Goal: Browse casually

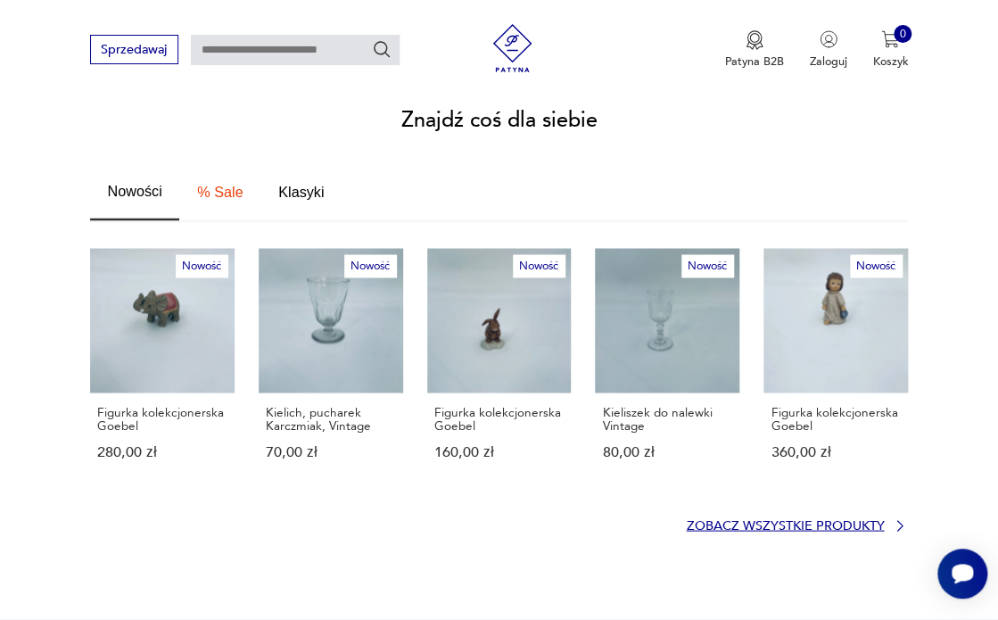
click at [828, 520] on p "Zobacz wszystkie produkty" at bounding box center [785, 525] width 198 height 11
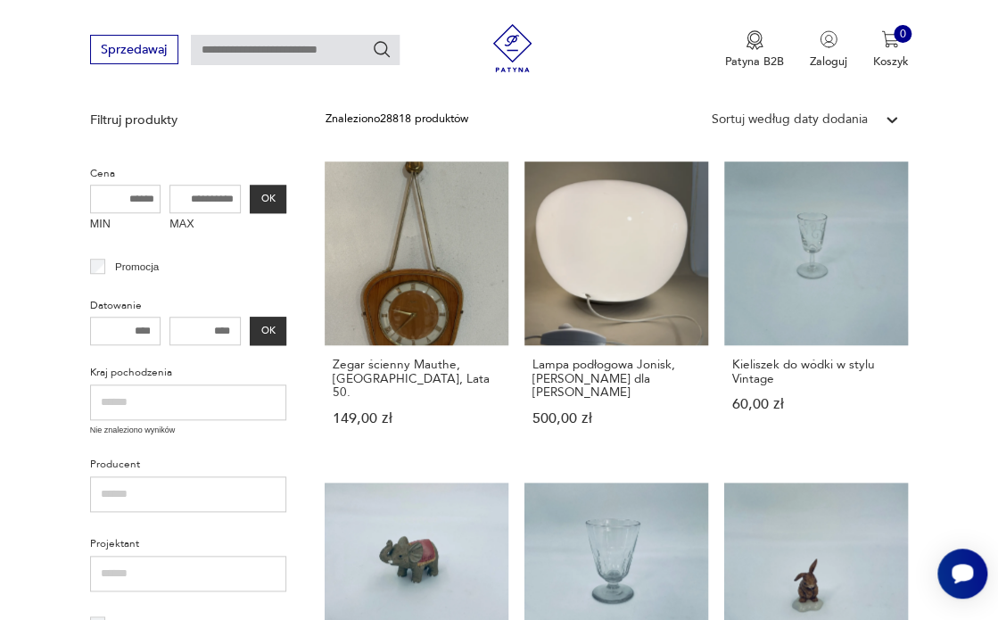
scroll to position [371, 0]
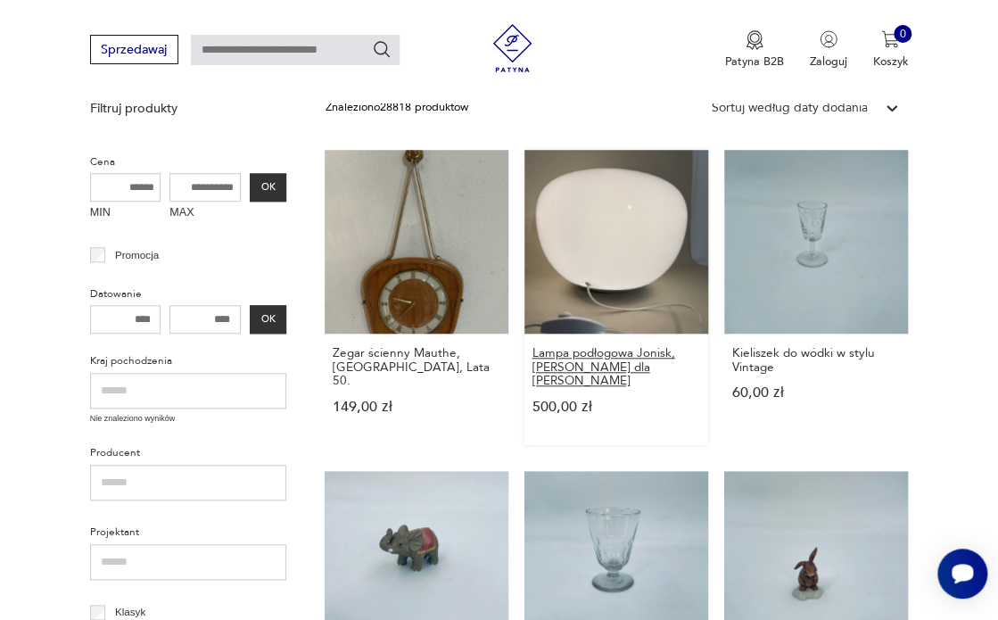
click at [626, 355] on h3 "Lampa podłogowa Jonisk, [PERSON_NAME] dla [PERSON_NAME]" at bounding box center [615, 366] width 169 height 41
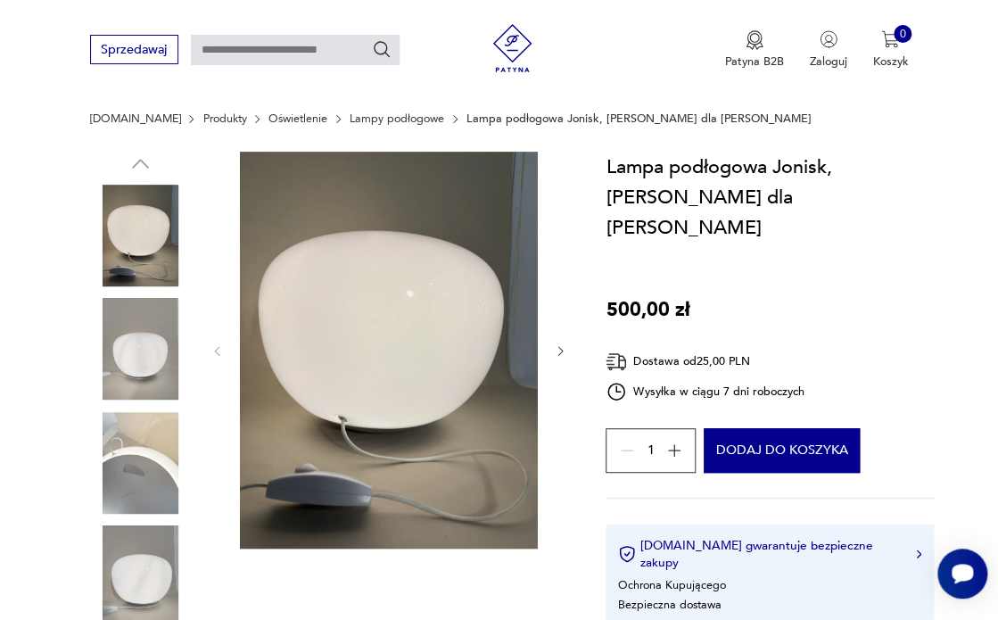
scroll to position [186, 0]
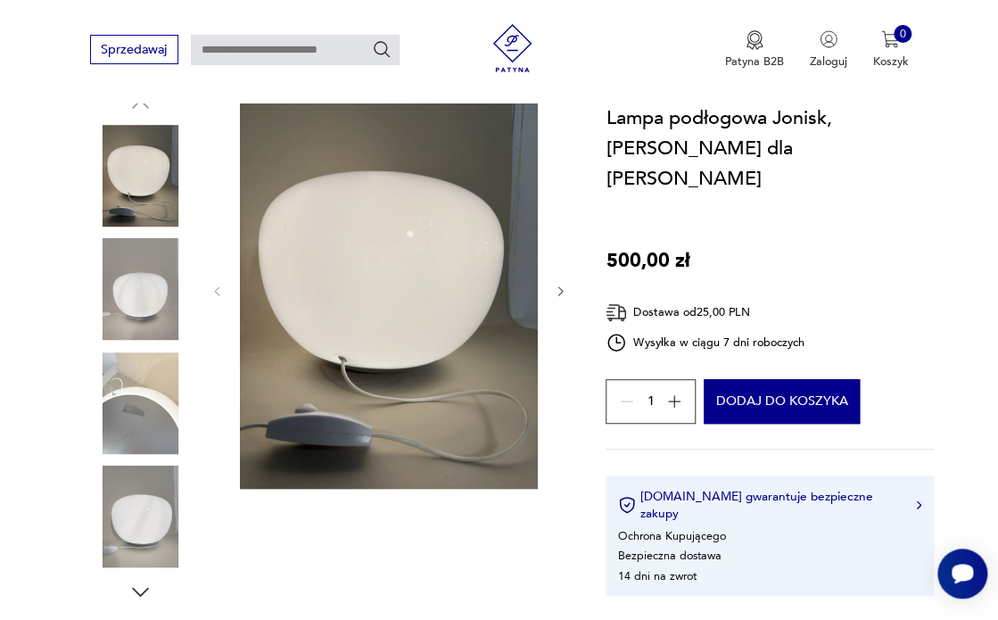
click at [360, 324] on img at bounding box center [389, 290] width 298 height 397
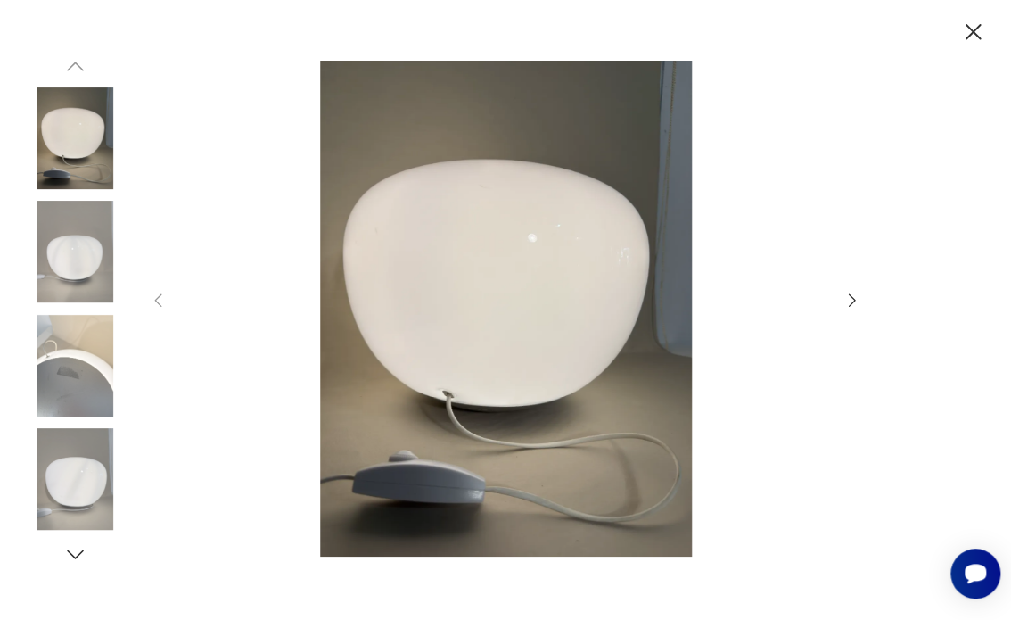
click at [844, 293] on icon "button" at bounding box center [853, 301] width 20 height 20
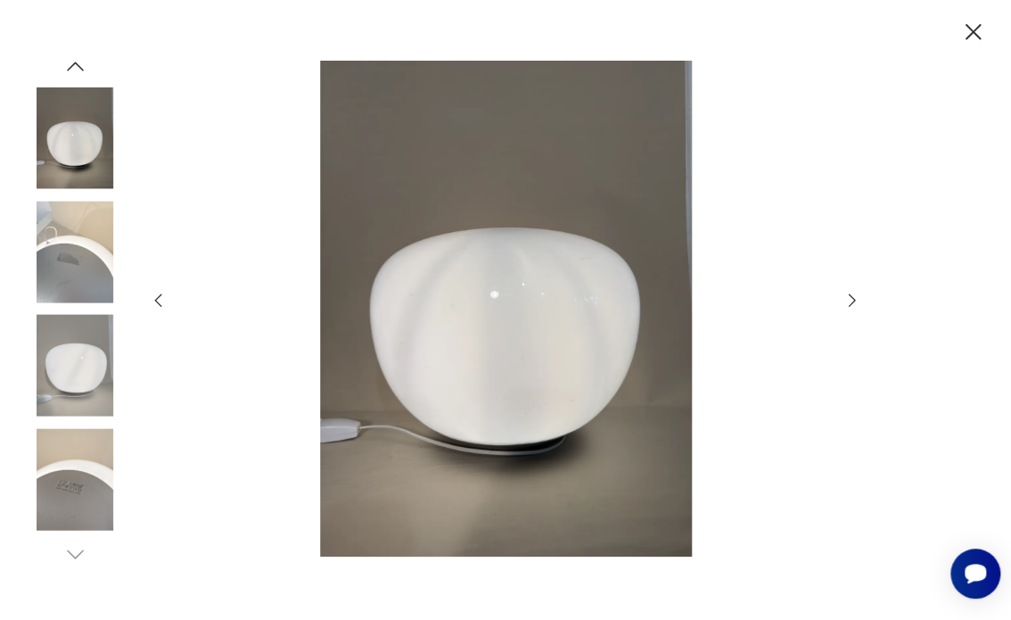
click at [844, 293] on icon "button" at bounding box center [853, 301] width 20 height 20
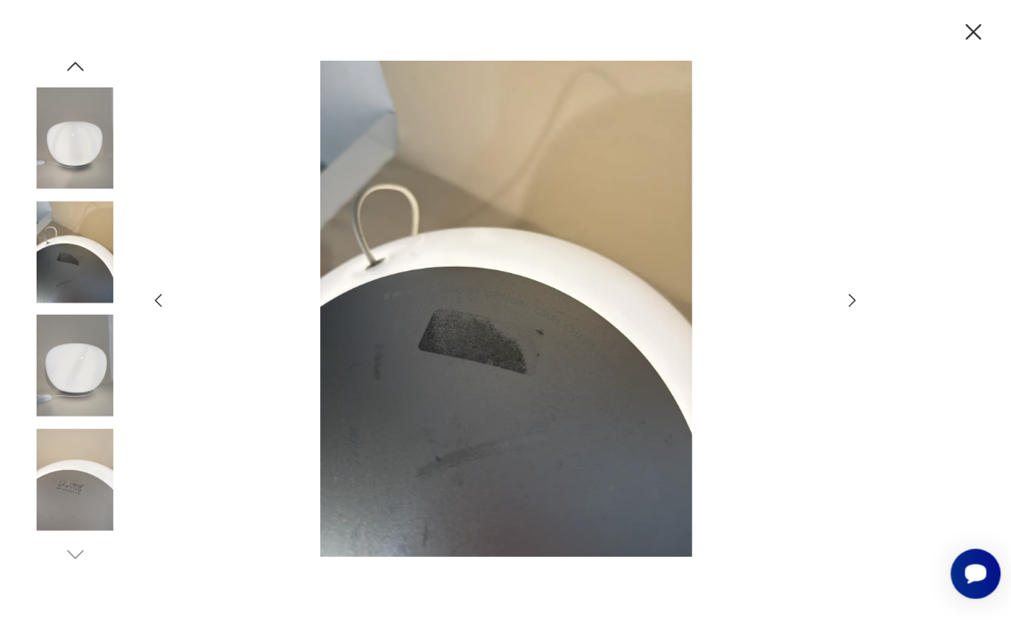
click at [843, 293] on icon "button" at bounding box center [853, 301] width 20 height 20
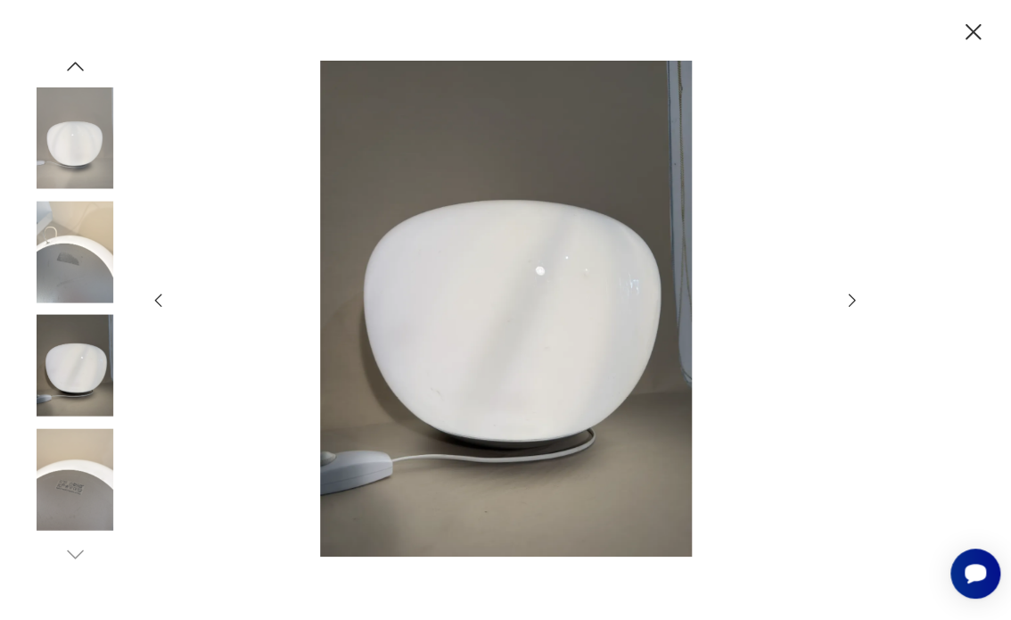
click at [843, 293] on icon "button" at bounding box center [853, 301] width 20 height 20
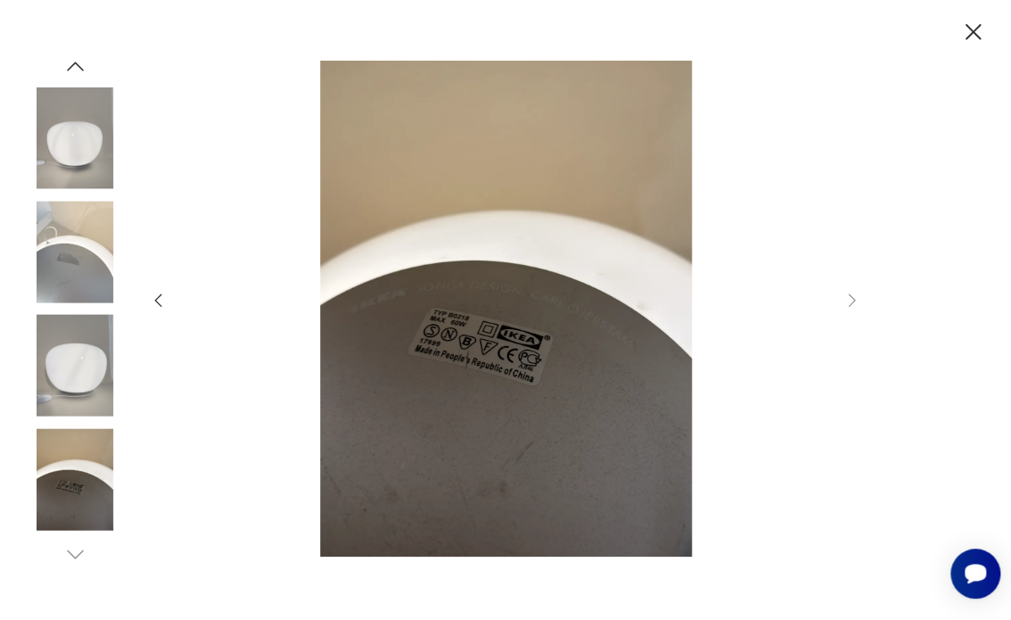
click at [842, 293] on div at bounding box center [505, 310] width 713 height 498
click at [81, 488] on img at bounding box center [75, 479] width 102 height 102
click at [73, 375] on img at bounding box center [75, 366] width 102 height 102
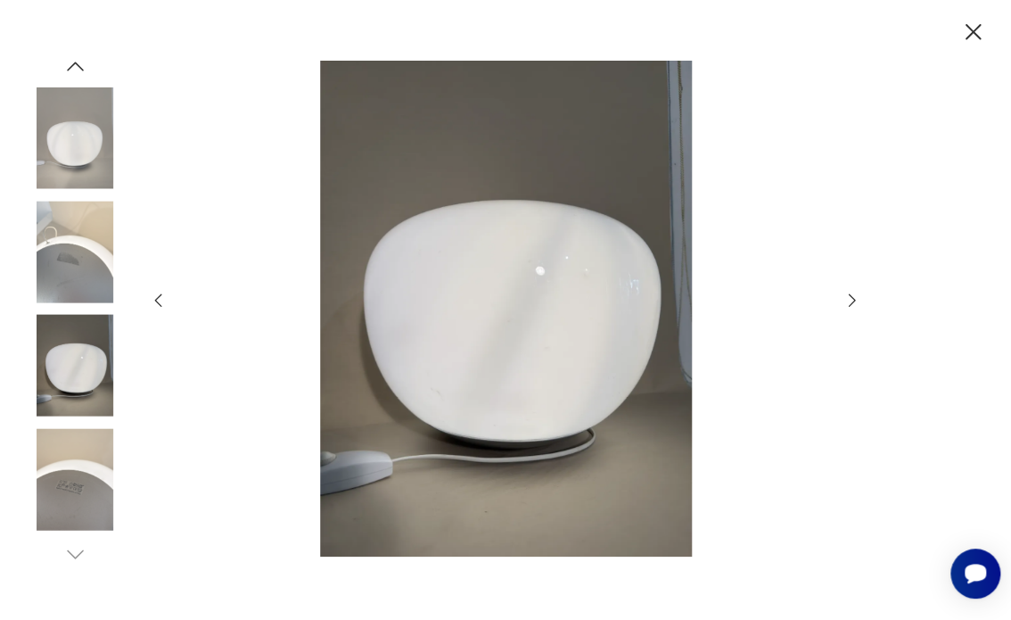
click at [975, 31] on icon "button" at bounding box center [973, 32] width 29 height 29
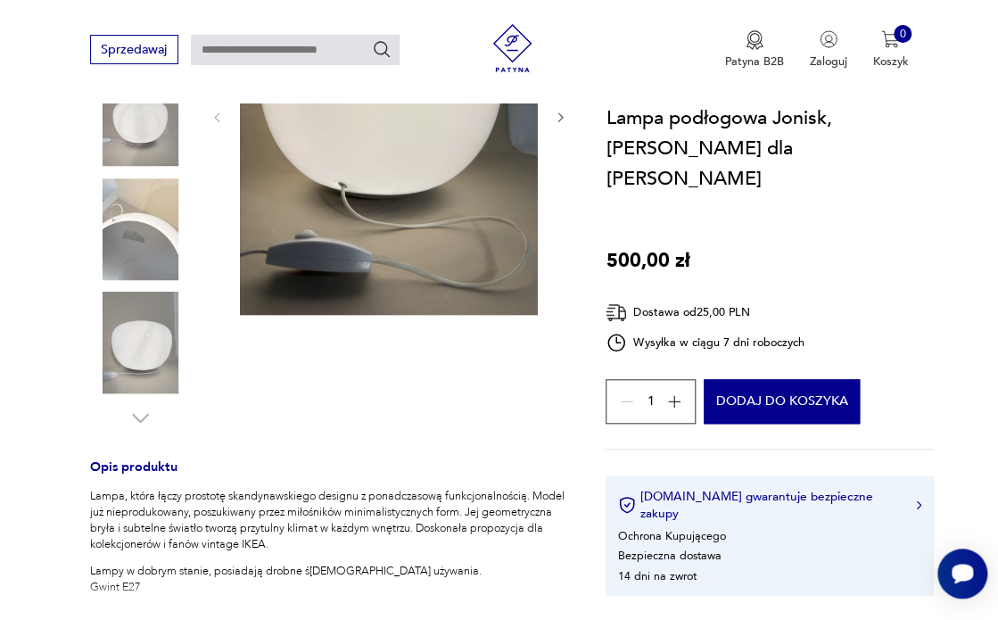
scroll to position [452, 0]
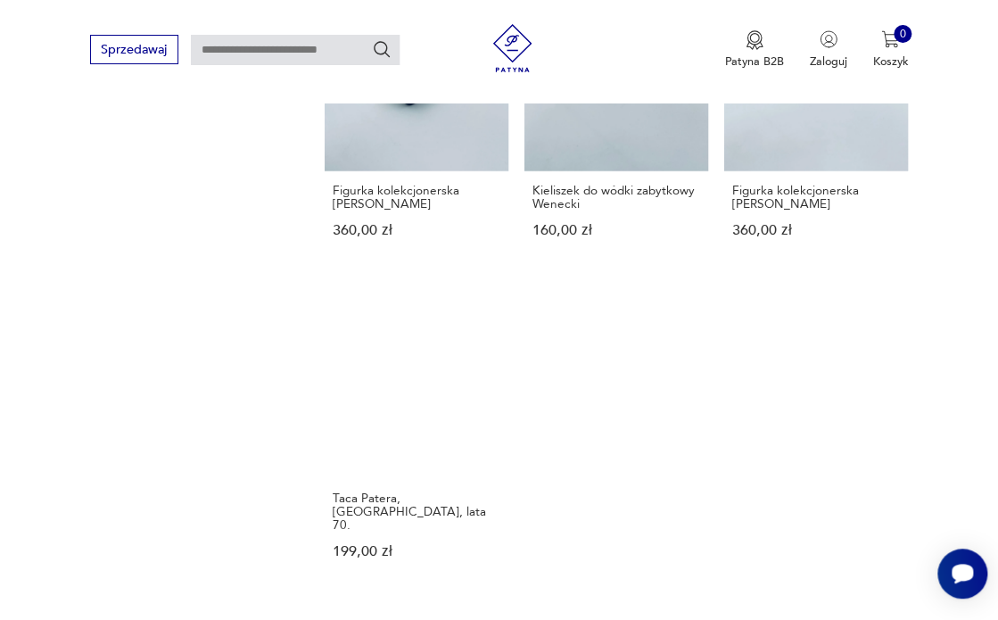
scroll to position [1798, 0]
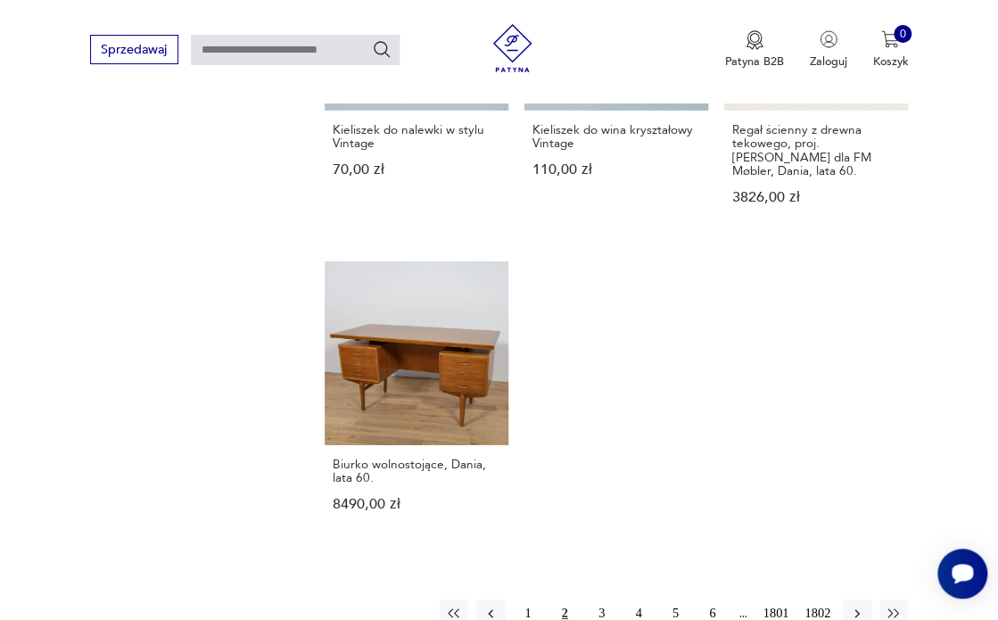
scroll to position [1895, 0]
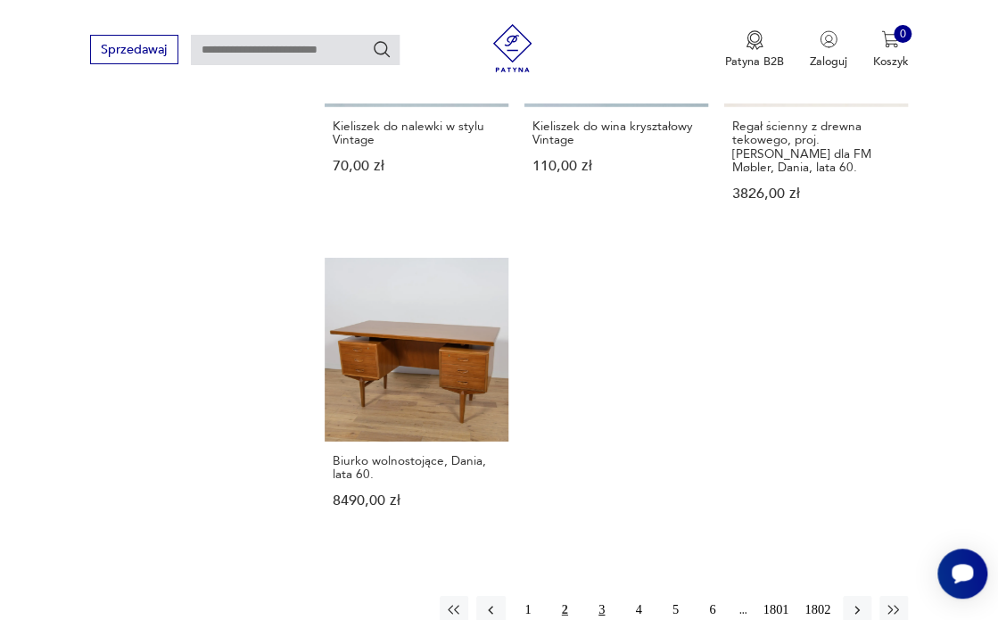
click at [600, 596] on button "3" at bounding box center [601, 610] width 29 height 29
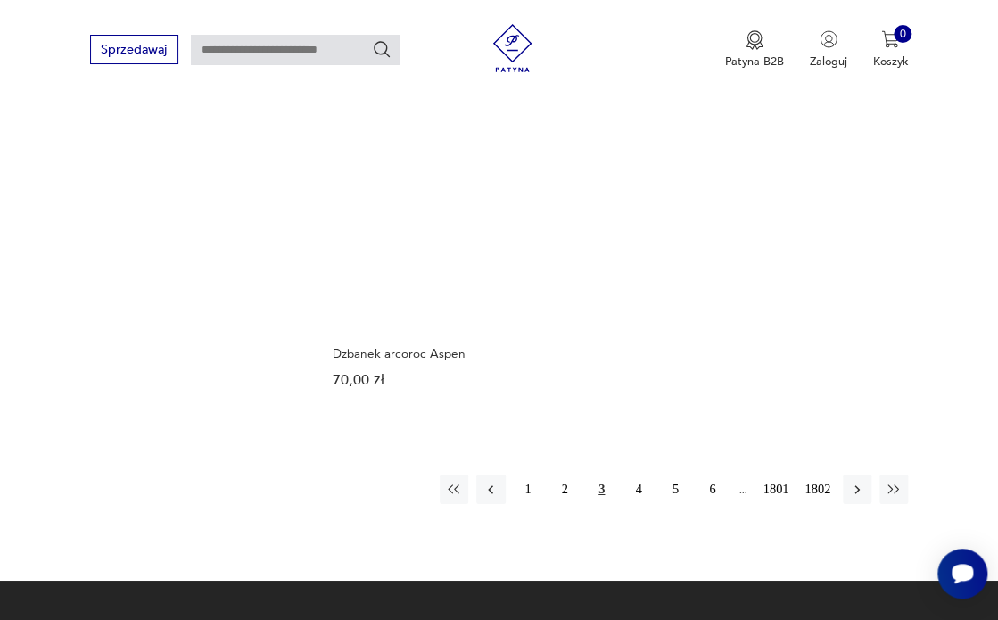
scroll to position [1935, 0]
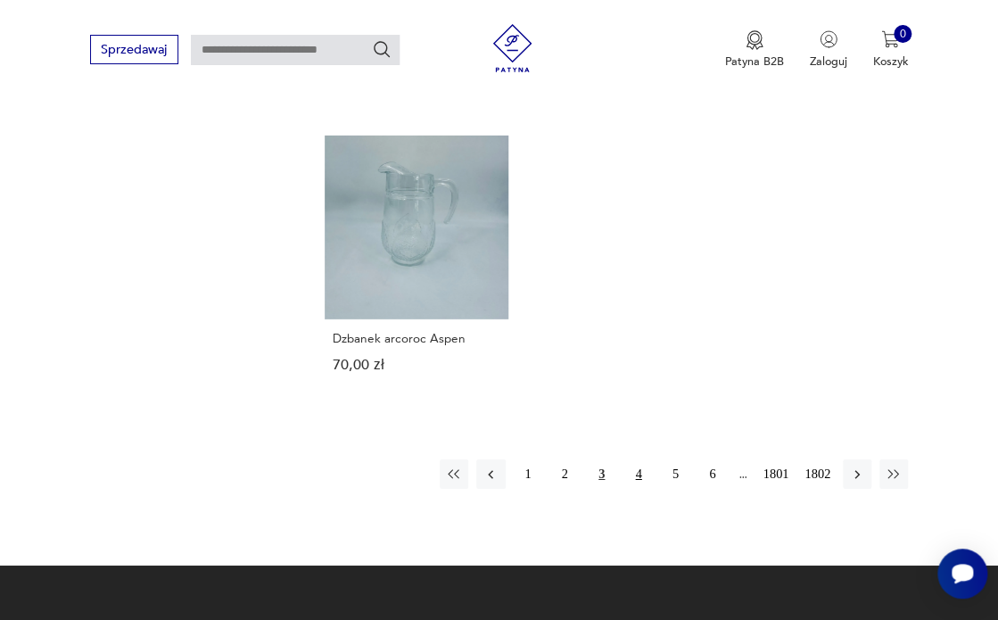
click at [641, 459] on button "4" at bounding box center [638, 473] width 29 height 29
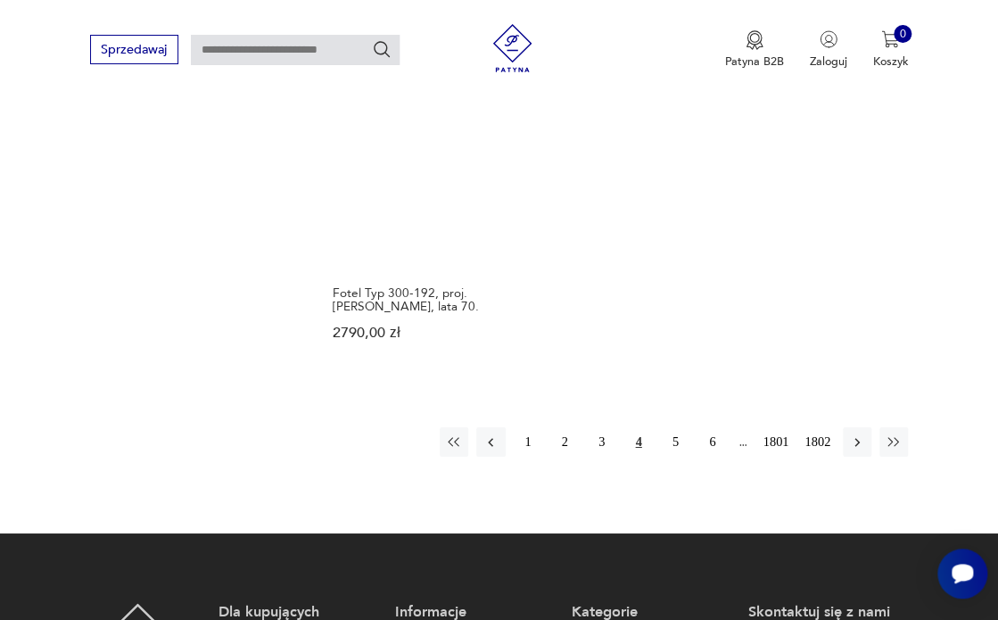
scroll to position [2031, 0]
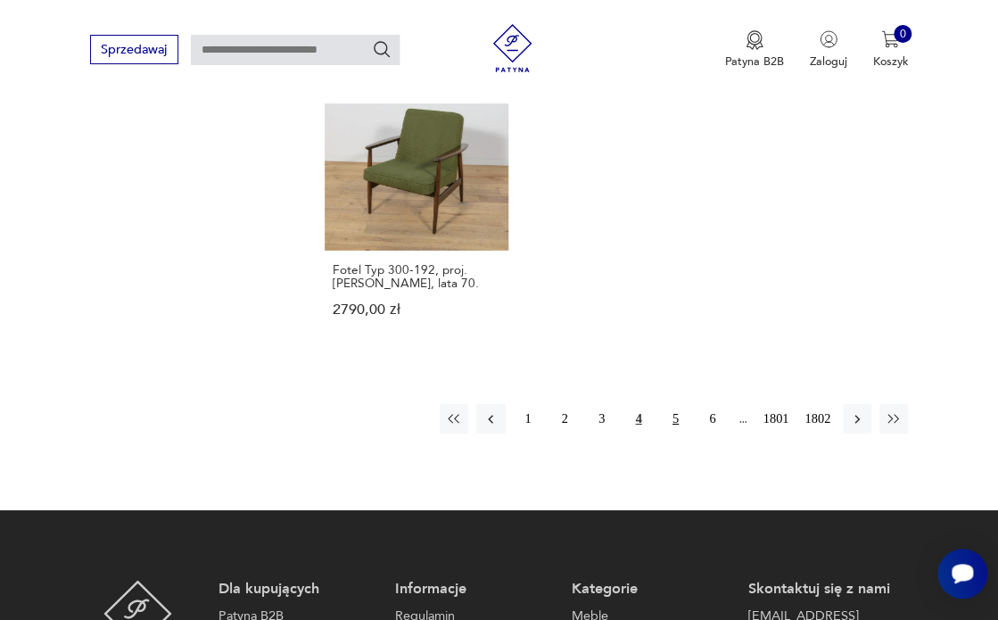
click at [671, 404] on button "5" at bounding box center [675, 418] width 29 height 29
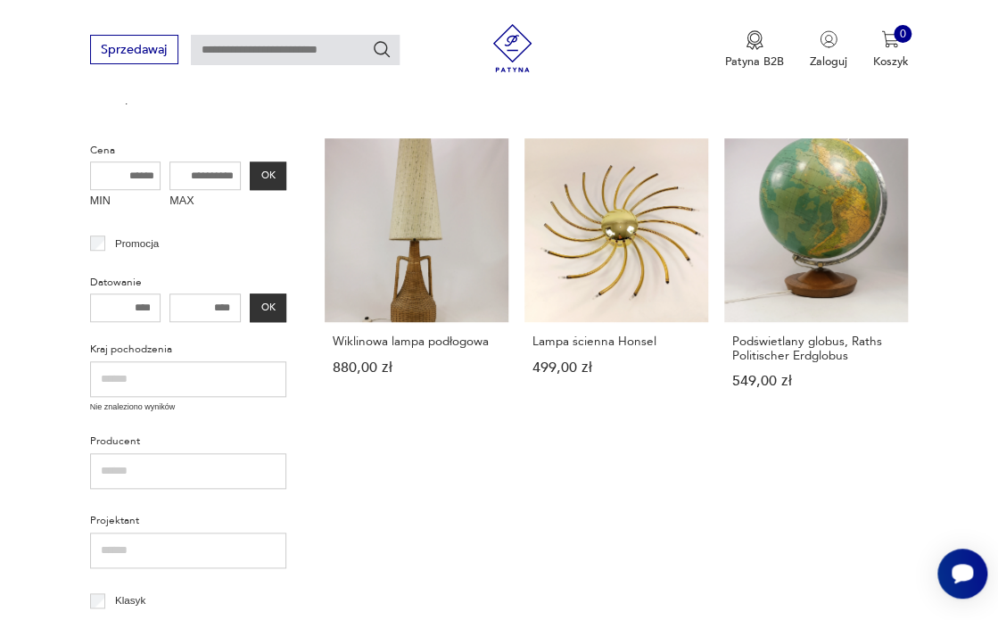
scroll to position [386, 0]
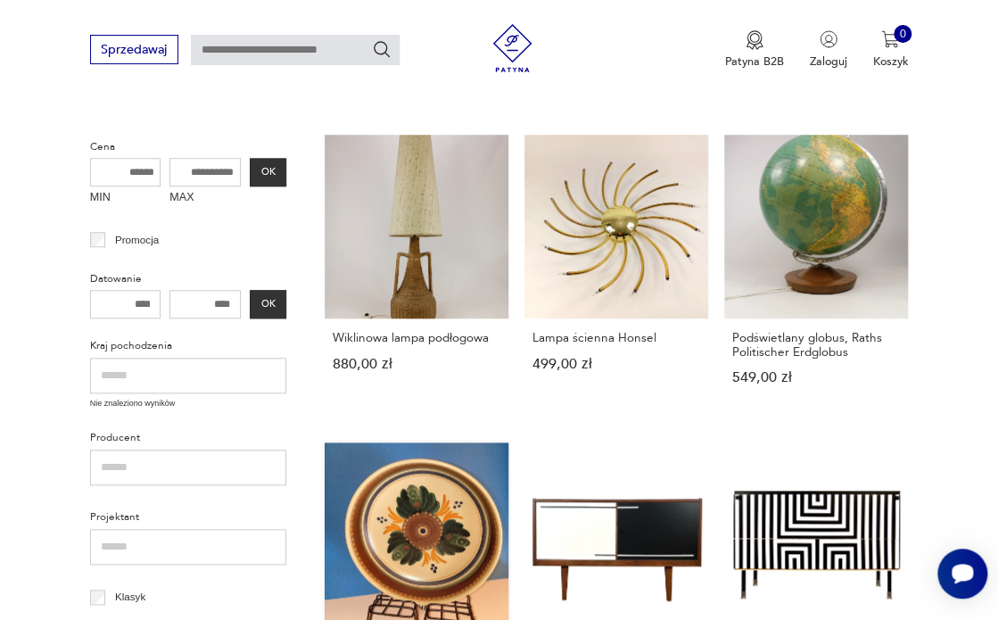
click at [416, 531] on link "Miska dekoracyjna (23 cm) - KMK Manuell [GEOGRAPHIC_DATA] - stan idealny 150,00…" at bounding box center [417, 596] width 184 height 309
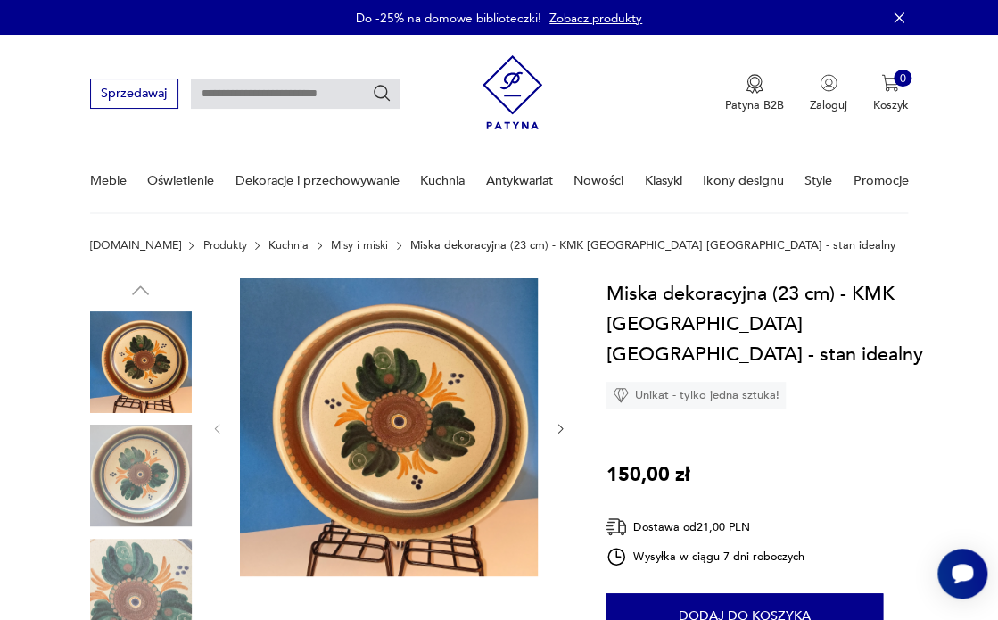
scroll to position [130, 0]
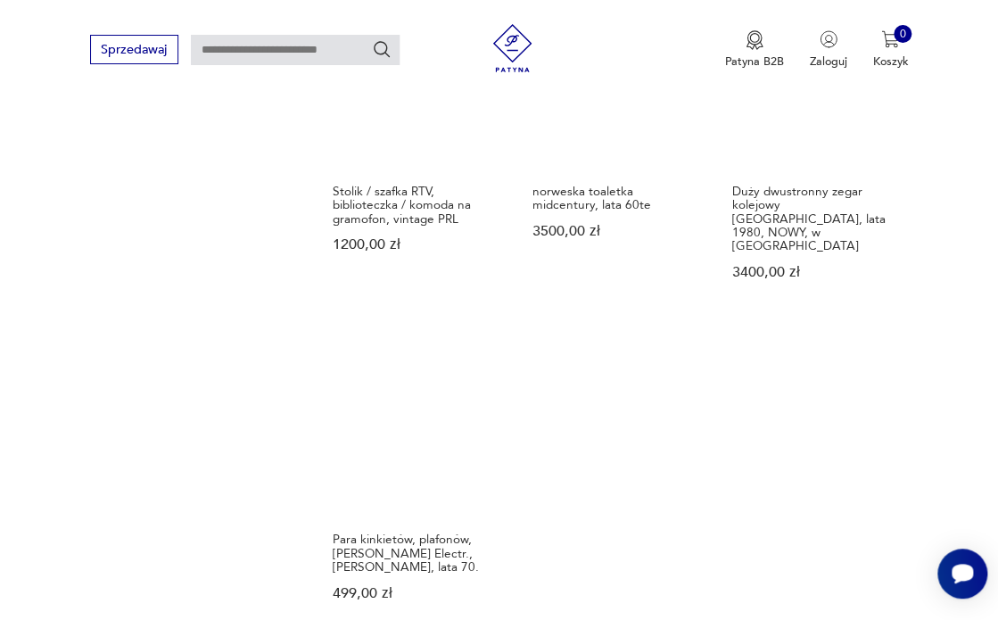
scroll to position [1914, 0]
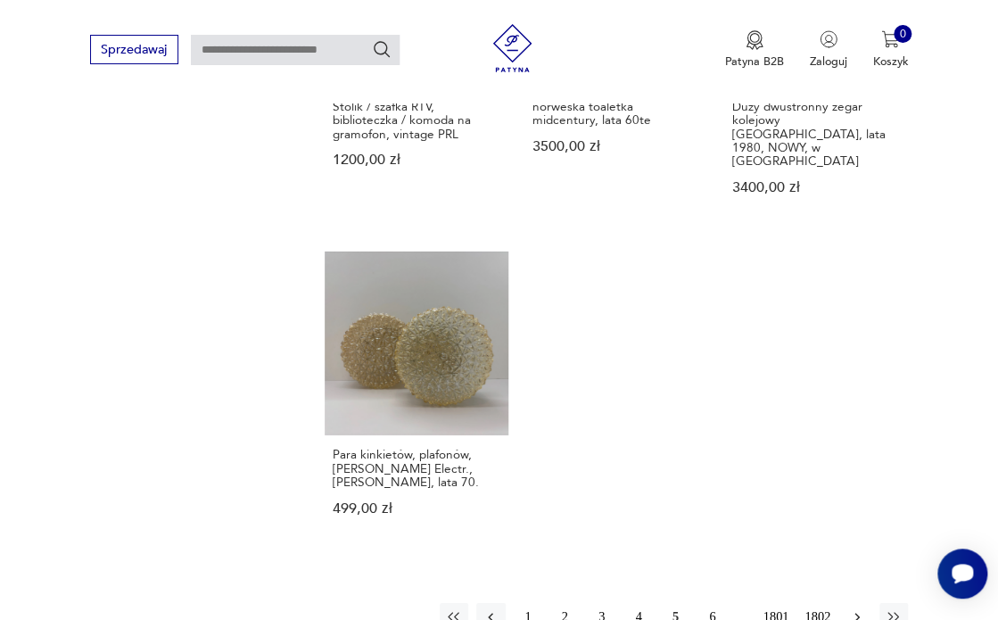
click at [859, 609] on icon "button" at bounding box center [857, 617] width 16 height 16
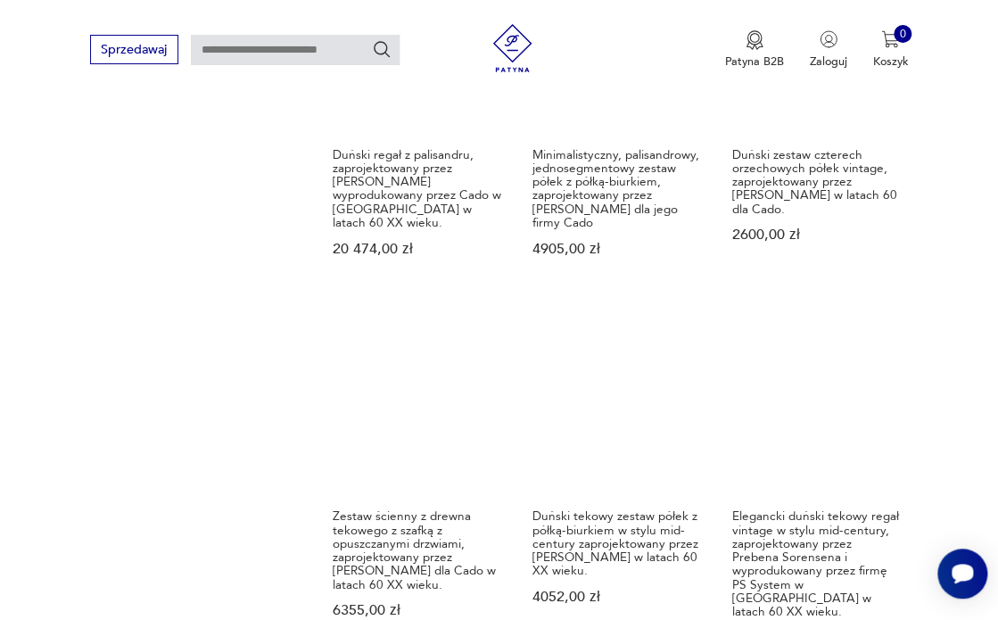
scroll to position [1613, 0]
